Goal: Task Accomplishment & Management: Manage account settings

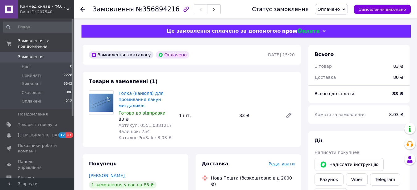
scroll to position [159, 0]
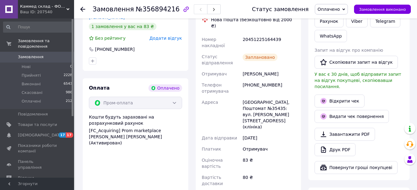
click at [83, 10] on use at bounding box center [82, 9] width 5 height 5
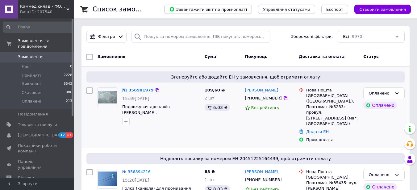
click at [137, 89] on link "№ 356901979" at bounding box center [137, 90] width 31 height 5
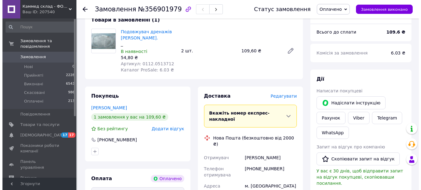
scroll to position [123, 0]
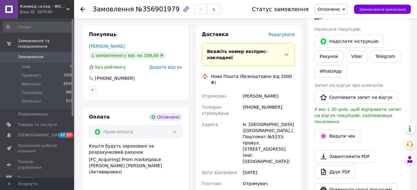
click at [289, 36] on span "Редагувати" at bounding box center [281, 34] width 26 height 5
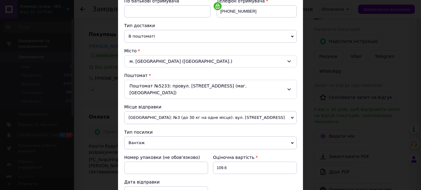
scroll to position [154, 0]
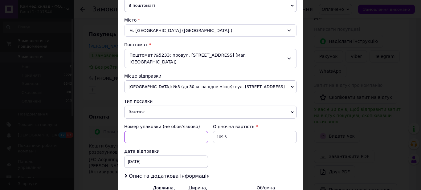
click at [162, 131] on input at bounding box center [166, 137] width 84 height 12
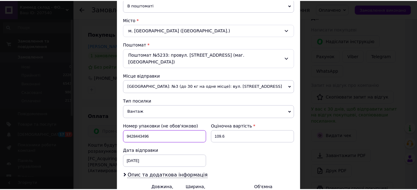
scroll to position [216, 0]
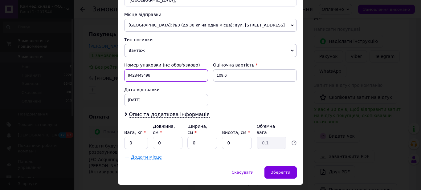
type input "9428443496"
click at [139, 137] on input "0" at bounding box center [136, 143] width 24 height 12
type input "0.5"
click at [172, 137] on input "0" at bounding box center [168, 143] width 30 height 12
type input "2"
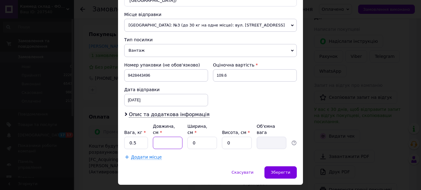
type input "0.1"
type input "20"
click at [204, 137] on input "0" at bounding box center [203, 143] width 30 height 12
type input "2"
type input "0.1"
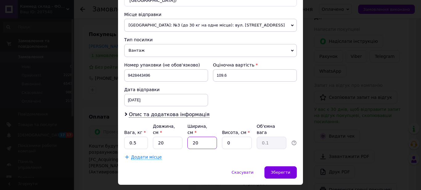
type input "20"
click at [235, 137] on input "0" at bounding box center [237, 143] width 30 height 12
type input "5"
type input "0.5"
type input "5"
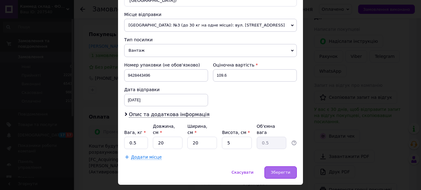
click at [278, 170] on span "Зберегти" at bounding box center [280, 172] width 19 height 5
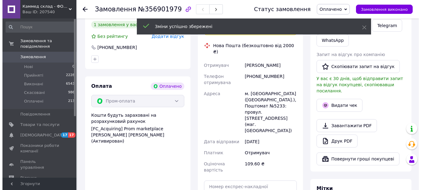
scroll to position [185, 0]
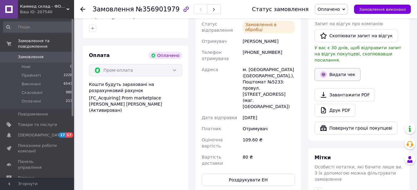
drag, startPoint x: 340, startPoint y: 69, endPoint x: 335, endPoint y: 68, distance: 4.9
click at [340, 69] on button "Видати чек" at bounding box center [337, 74] width 46 height 13
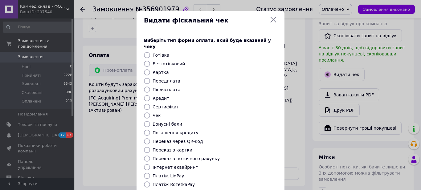
click at [145, 164] on input "Інтернет еквайринг" at bounding box center [147, 167] width 6 height 6
radio input "true"
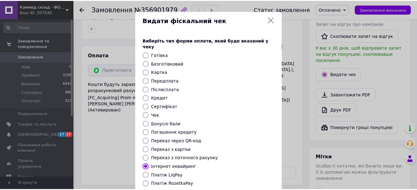
scroll to position [62, 0]
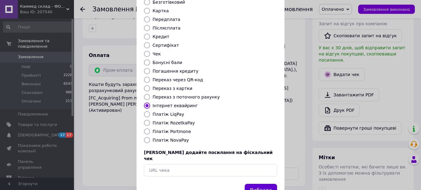
click at [259, 184] on button "Вибрати" at bounding box center [261, 190] width 32 height 13
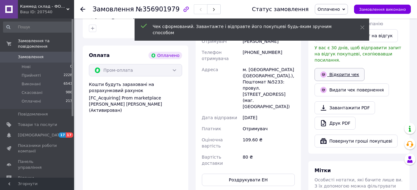
click at [342, 69] on link "Відкрити чек" at bounding box center [339, 74] width 50 height 13
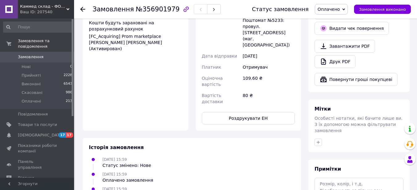
scroll to position [278, 0]
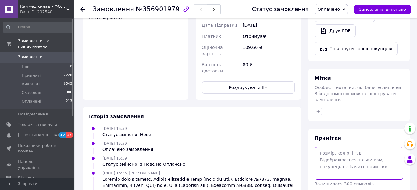
click at [325, 152] on textarea at bounding box center [358, 163] width 89 height 33
paste textarea "[URL][DOMAIN_NAME]"
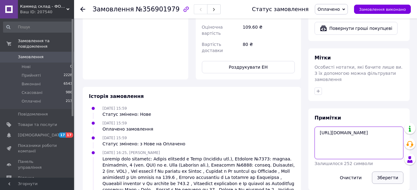
type textarea "[URL][DOMAIN_NAME]"
click at [388, 172] on button "Зберегти" at bounding box center [387, 178] width 31 height 12
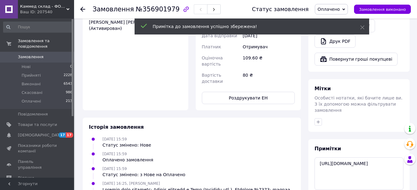
scroll to position [205, 0]
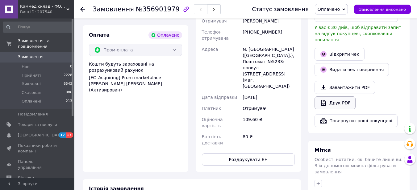
click at [335, 97] on link "Друк PDF" at bounding box center [334, 103] width 41 height 13
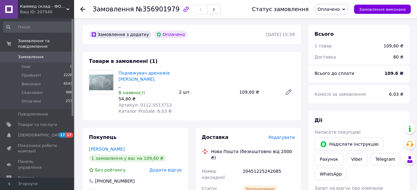
scroll to position [0, 0]
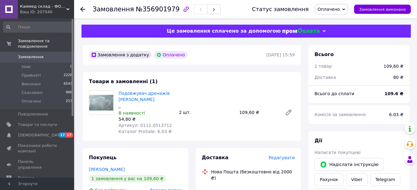
click at [82, 7] on use at bounding box center [82, 9] width 5 height 5
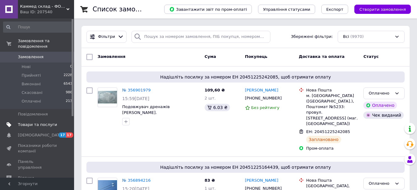
click at [25, 122] on span "Товари та послуги" at bounding box center [37, 125] width 39 height 6
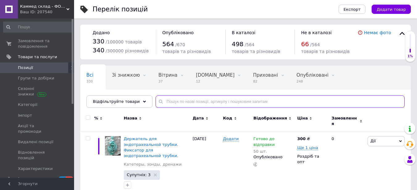
click at [183, 102] on input "text" at bounding box center [279, 102] width 249 height 12
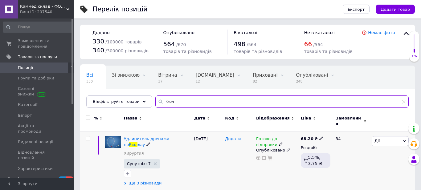
type input "бюл"
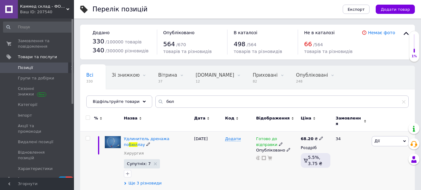
click at [151, 181] on span "Ще 3 різновиди" at bounding box center [145, 184] width 33 height 6
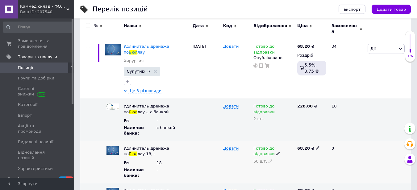
scroll to position [125, 0]
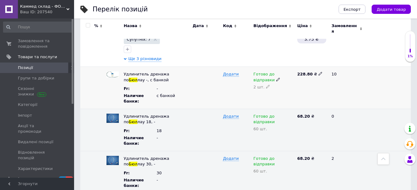
click at [266, 85] on use at bounding box center [267, 86] width 3 height 3
type input "40"
click at [233, 76] on div "Додати" at bounding box center [236, 88] width 31 height 42
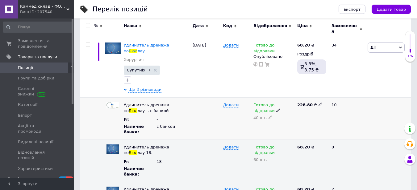
click at [268, 116] on icon at bounding box center [270, 118] width 4 height 4
type input "4"
type input "50"
click at [236, 110] on div "Додати" at bounding box center [236, 119] width 31 height 42
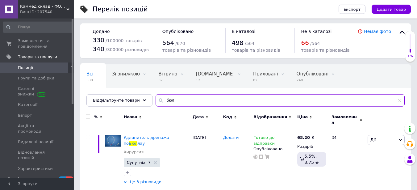
click at [177, 101] on input "бюл" at bounding box center [279, 100] width 249 height 12
type input "б"
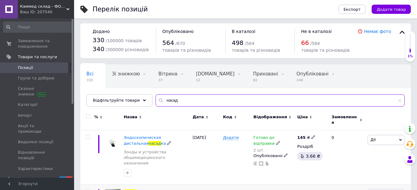
scroll to position [55, 0]
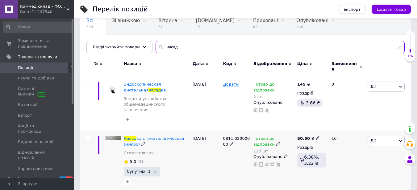
type input "насад"
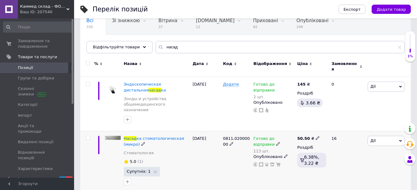
click at [160, 137] on div "Насад ка стоматологическая (микро)" at bounding box center [157, 141] width 66 height 11
click at [276, 142] on icon at bounding box center [278, 144] width 4 height 4
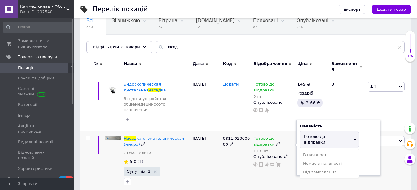
click at [324, 134] on span "Готово до відправки" at bounding box center [314, 139] width 21 height 10
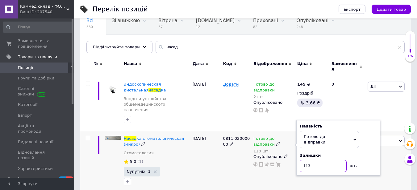
click at [314, 160] on input "113" at bounding box center [322, 166] width 47 height 12
type input "1"
type input "100"
click at [205, 158] on div "[DATE]" at bounding box center [206, 162] width 31 height 62
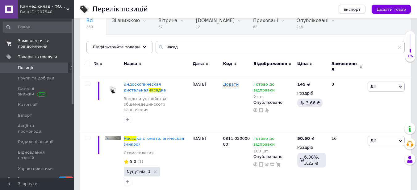
click at [29, 40] on span "Замовлення та повідомлення" at bounding box center [37, 43] width 39 height 11
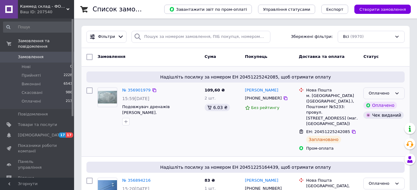
click at [375, 95] on div "Оплачено" at bounding box center [379, 93] width 23 height 6
click at [374, 105] on li "Прийнято" at bounding box center [383, 106] width 41 height 11
click at [32, 52] on link "Замовлення 0" at bounding box center [38, 57] width 76 height 10
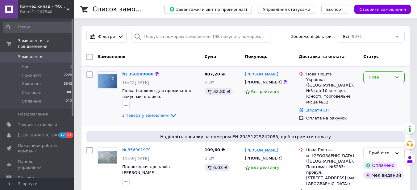
click at [376, 81] on div "Нове" at bounding box center [383, 78] width 41 height 12
click at [374, 90] on li "Прийнято" at bounding box center [383, 90] width 41 height 11
click at [142, 75] on link "№ 356909880" at bounding box center [137, 74] width 31 height 5
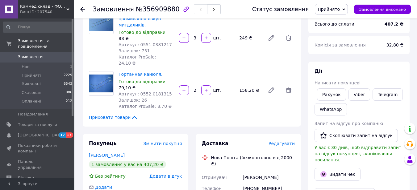
scroll to position [31, 0]
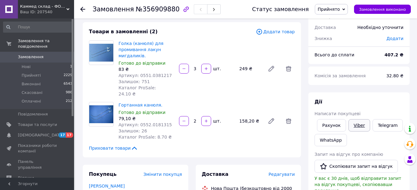
click at [360, 129] on link "Viber" at bounding box center [359, 125] width 22 height 12
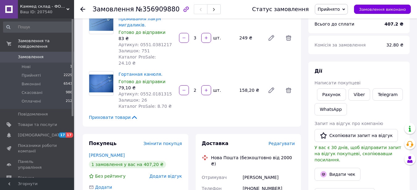
scroll to position [0, 0]
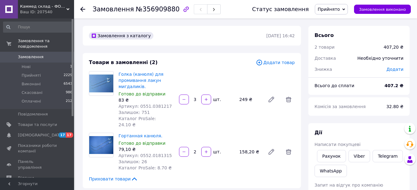
click at [84, 11] on icon at bounding box center [82, 9] width 5 height 5
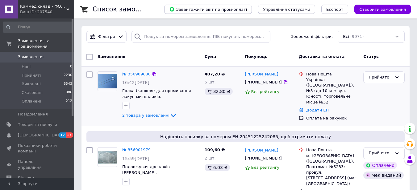
click at [134, 72] on link "№ 356909880" at bounding box center [136, 74] width 28 height 5
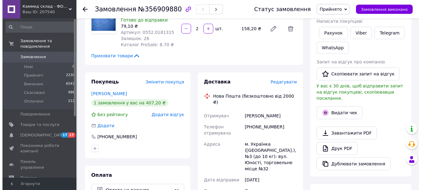
scroll to position [154, 0]
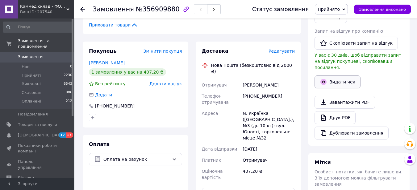
click at [341, 76] on button "Видати чек" at bounding box center [337, 82] width 46 height 13
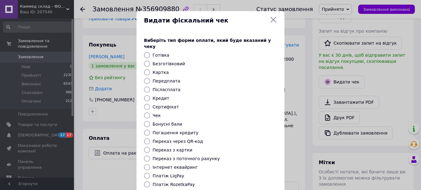
click at [147, 61] on input "Безготівковий" at bounding box center [147, 64] width 6 height 6
radio input "true"
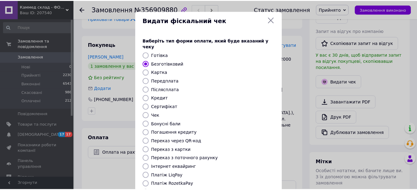
scroll to position [75, 0]
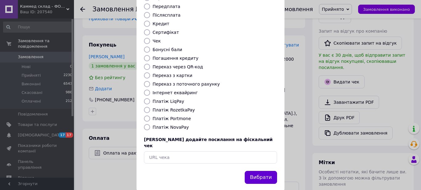
click at [261, 171] on button "Вибрати" at bounding box center [261, 177] width 32 height 13
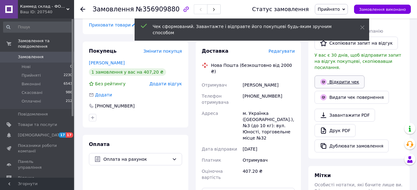
click at [339, 76] on link "Відкрити чек" at bounding box center [339, 82] width 50 height 13
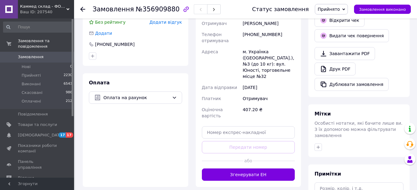
scroll to position [267, 0]
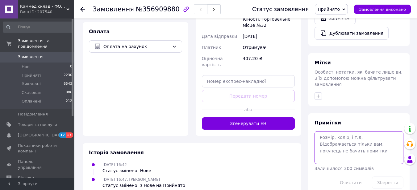
click at [358, 144] on textarea at bounding box center [358, 147] width 89 height 33
paste textarea "[URL][DOMAIN_NAME]"
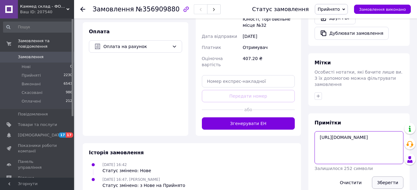
type textarea "[URL][DOMAIN_NAME]"
click at [389, 177] on button "Зберегти" at bounding box center [387, 183] width 31 height 12
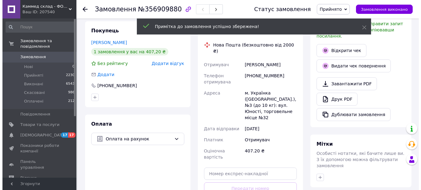
scroll to position [113, 0]
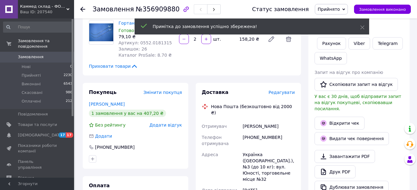
click at [286, 90] on span "Редагувати" at bounding box center [281, 92] width 26 height 5
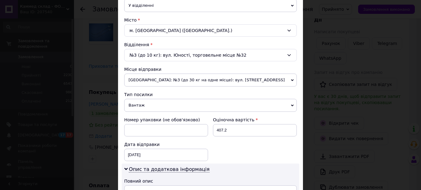
scroll to position [185, 0]
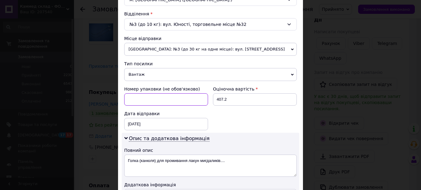
click at [187, 100] on input at bounding box center [166, 99] width 84 height 12
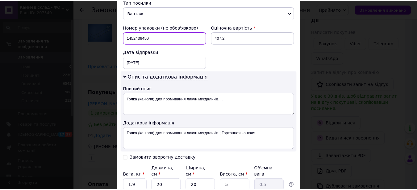
scroll to position [278, 0]
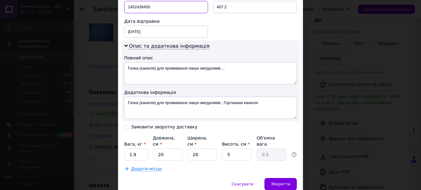
type input "1452436450"
click at [136, 150] on input "1.9" at bounding box center [136, 155] width 24 height 12
type input "1"
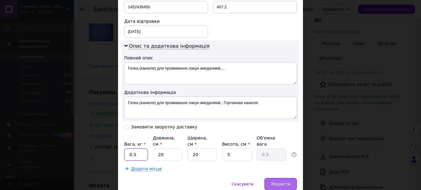
type input "0.5"
click at [283, 178] on div "Зберегти" at bounding box center [281, 184] width 32 height 12
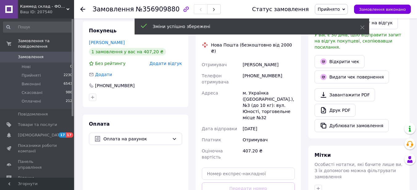
scroll to position [205, 0]
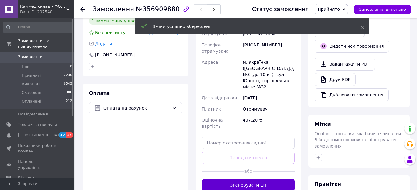
click at [257, 179] on button "Згенерувати ЕН" at bounding box center [248, 185] width 93 height 12
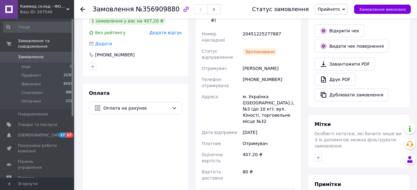
scroll to position [144, 0]
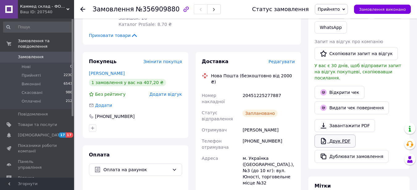
click at [344, 137] on link "Друк PDF" at bounding box center [334, 141] width 41 height 13
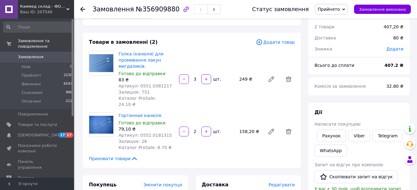
scroll to position [0, 0]
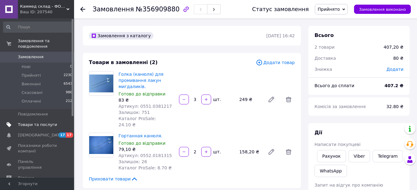
click at [31, 122] on span "Товари та послуги" at bounding box center [37, 125] width 39 height 6
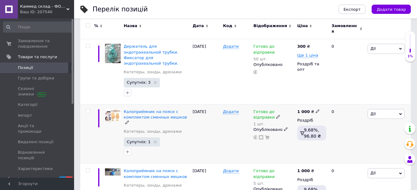
scroll to position [123, 0]
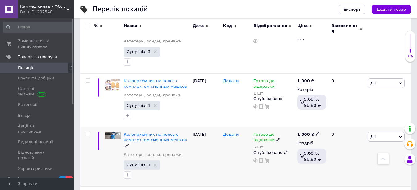
click at [377, 132] on span "Дії" at bounding box center [385, 137] width 37 height 10
click at [353, 144] on li "Редагувати" at bounding box center [363, 148] width 82 height 9
